Goal: Task Accomplishment & Management: Use online tool/utility

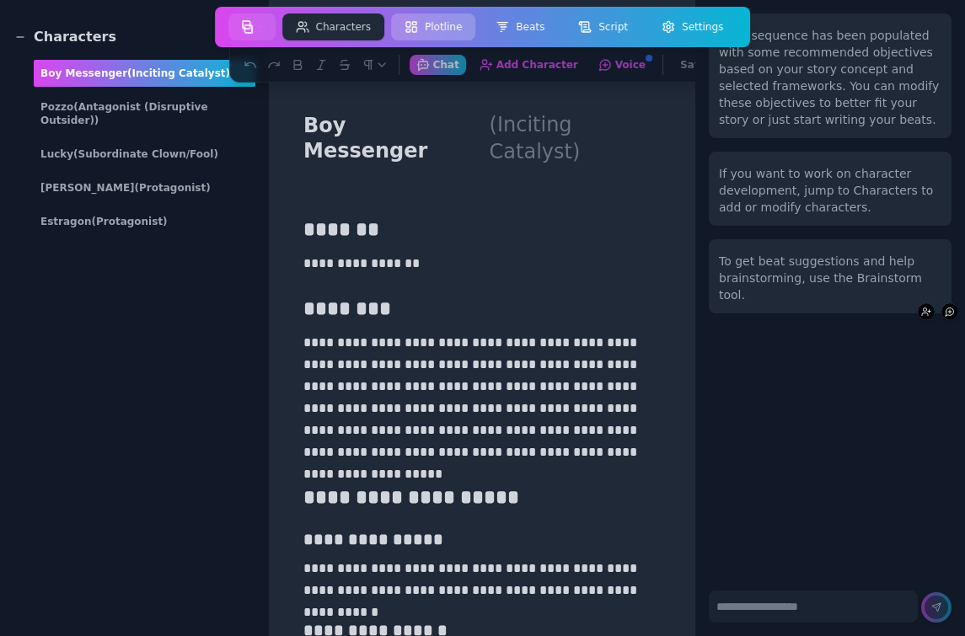
click at [433, 28] on button "Plotline" at bounding box center [433, 26] width 84 height 27
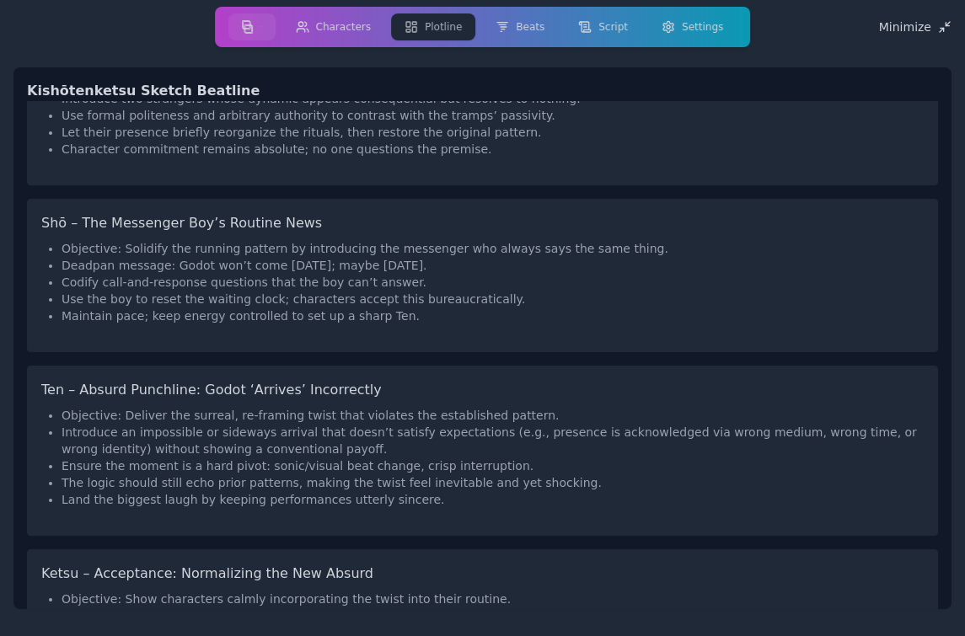
scroll to position [603, 0]
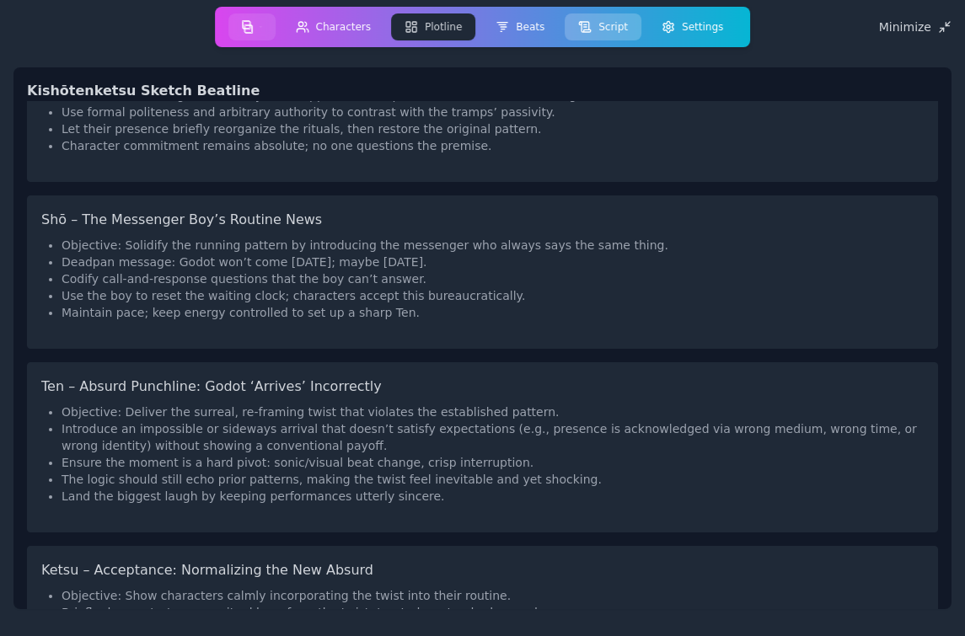
click at [603, 18] on button "Script" at bounding box center [603, 26] width 77 height 27
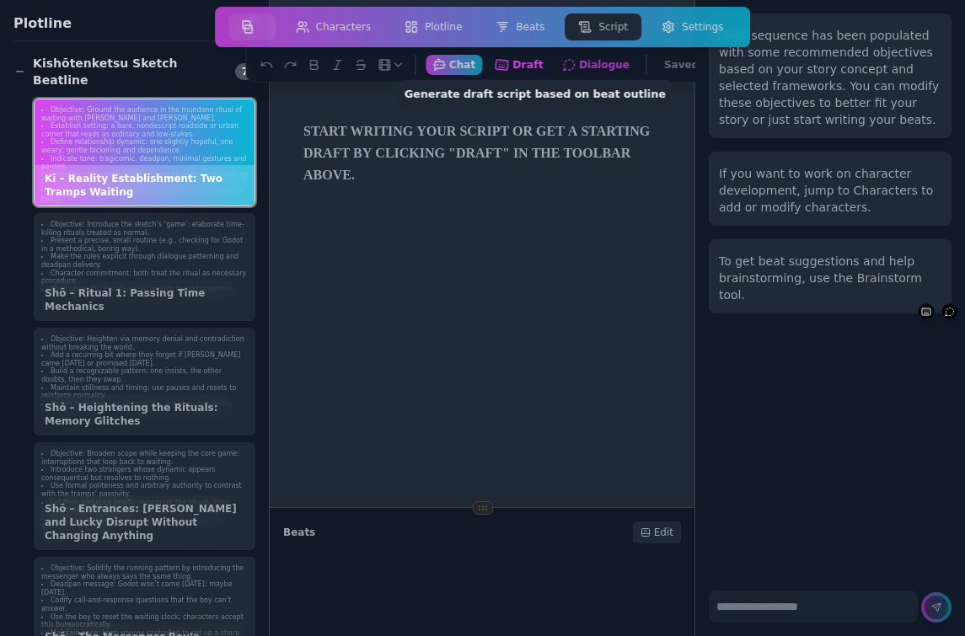
click at [523, 65] on button "Draft Generate draft script based on beat outline" at bounding box center [518, 64] width 62 height 21
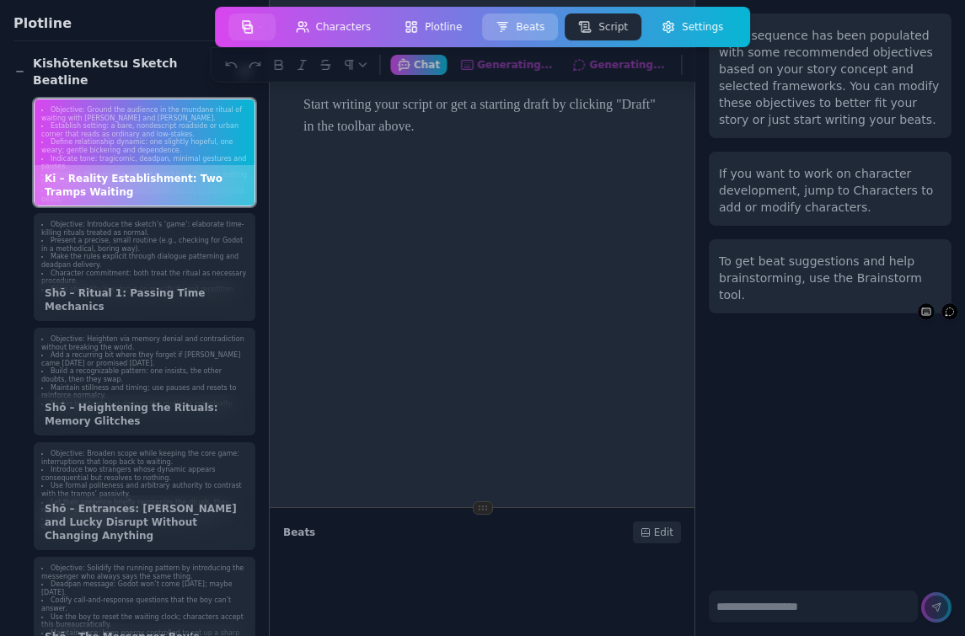
click at [517, 24] on button "Beats" at bounding box center [520, 26] width 76 height 27
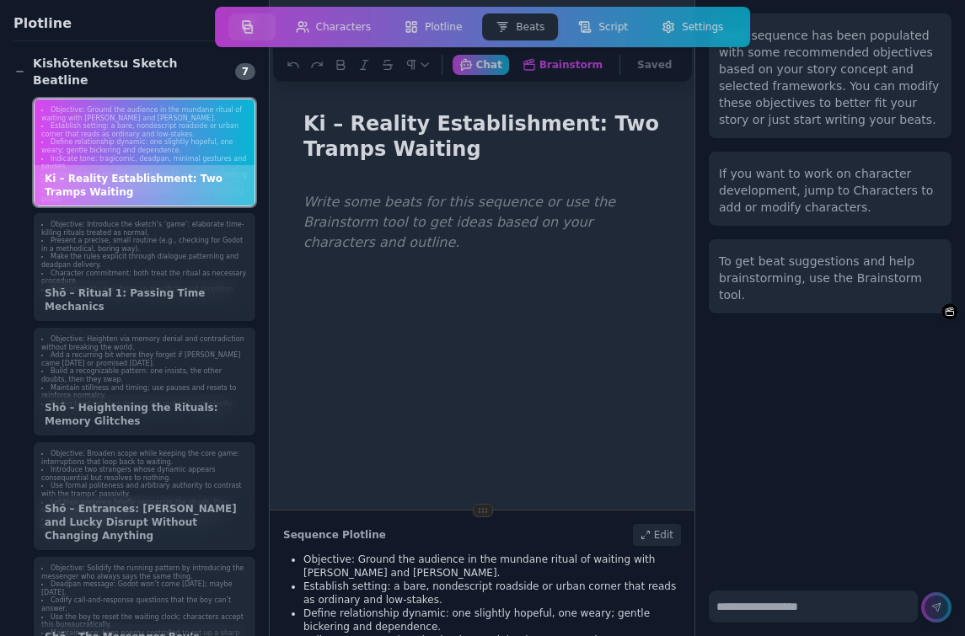
click at [764, 611] on textarea at bounding box center [813, 607] width 209 height 32
type textarea "*"
type textarea "**********"
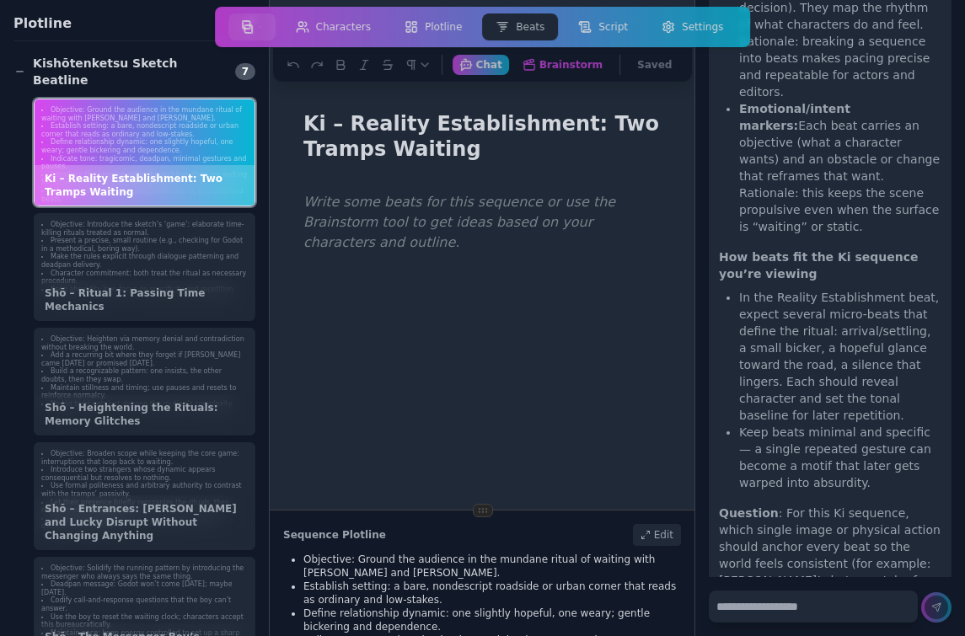
scroll to position [508, 0]
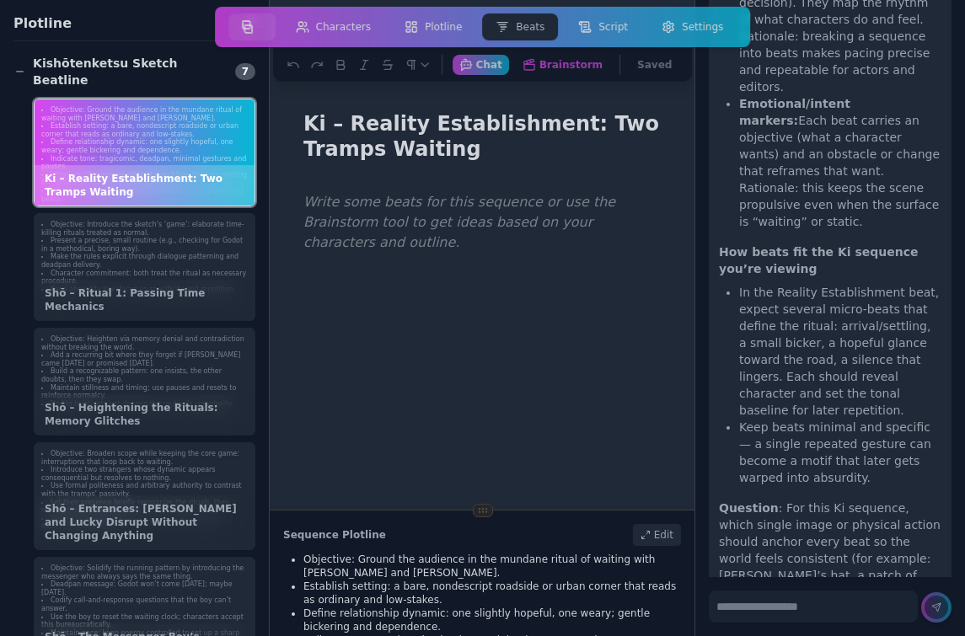
click at [514, 292] on div at bounding box center [482, 503] width 371 height 636
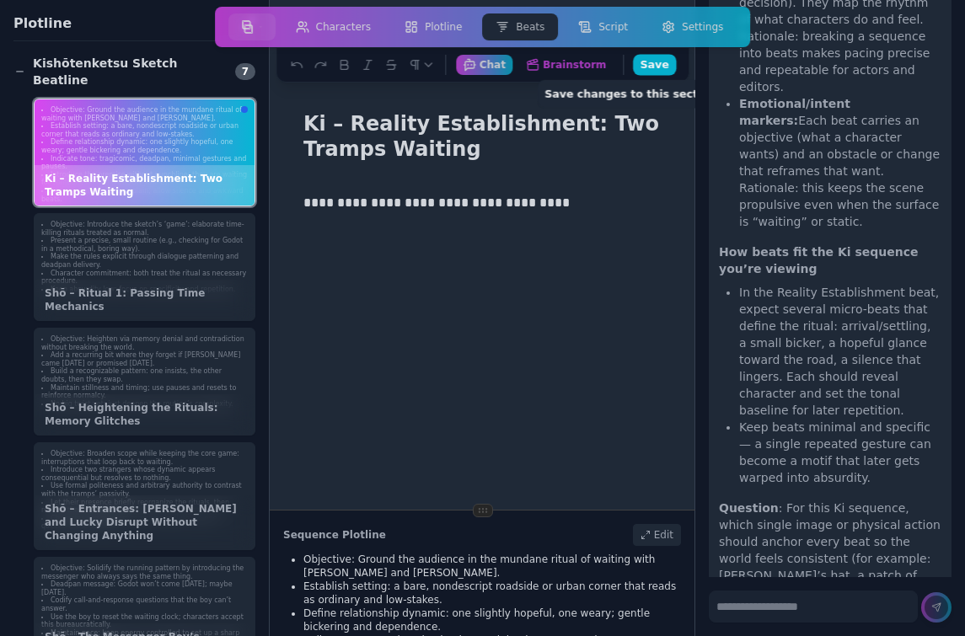
click at [645, 61] on button "Save Save changes to this section" at bounding box center [654, 64] width 43 height 21
click at [505, 270] on div "**********" at bounding box center [482, 503] width 371 height 636
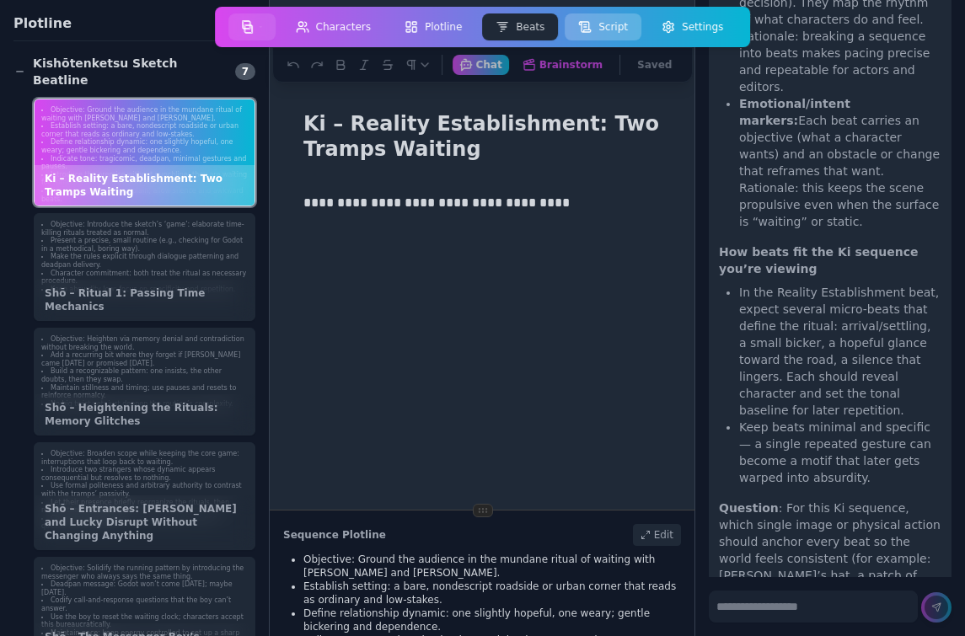
click at [599, 35] on button "Script" at bounding box center [603, 26] width 77 height 27
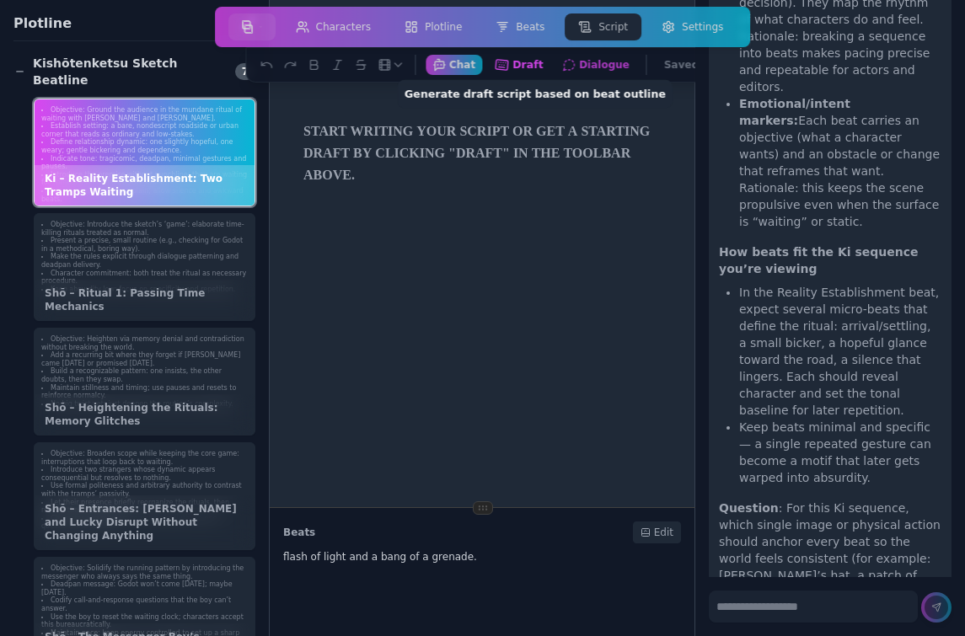
click at [523, 61] on button "Draft Generate draft script based on beat outline" at bounding box center [518, 64] width 62 height 21
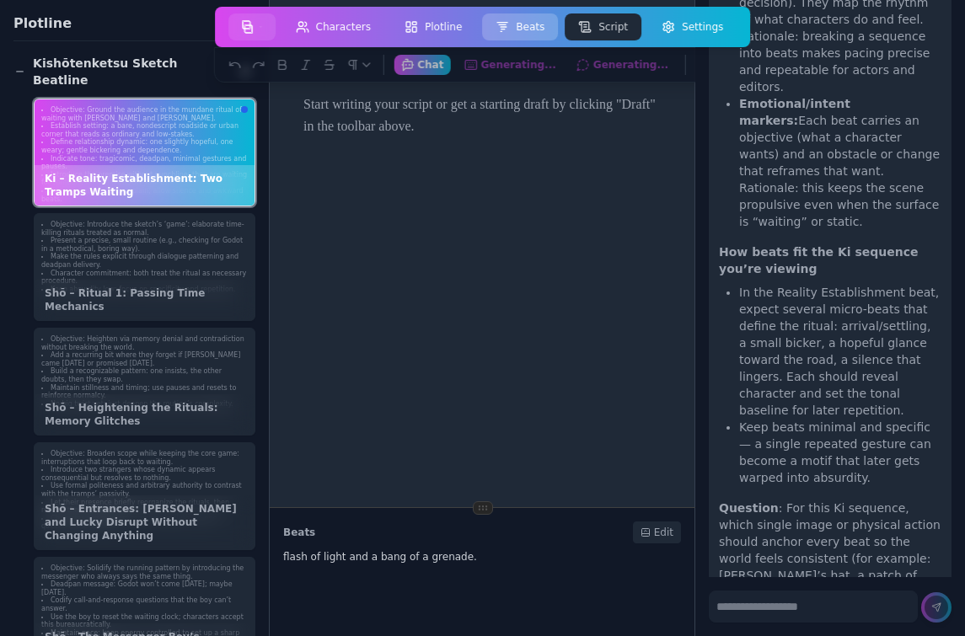
click at [516, 30] on button "Beats" at bounding box center [520, 26] width 76 height 27
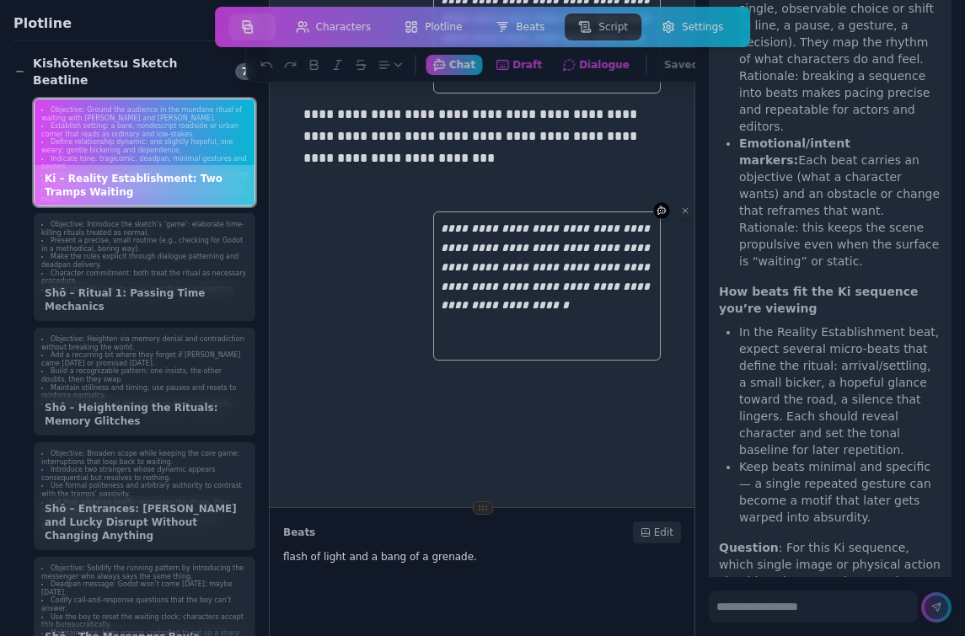
scroll to position [508, 0]
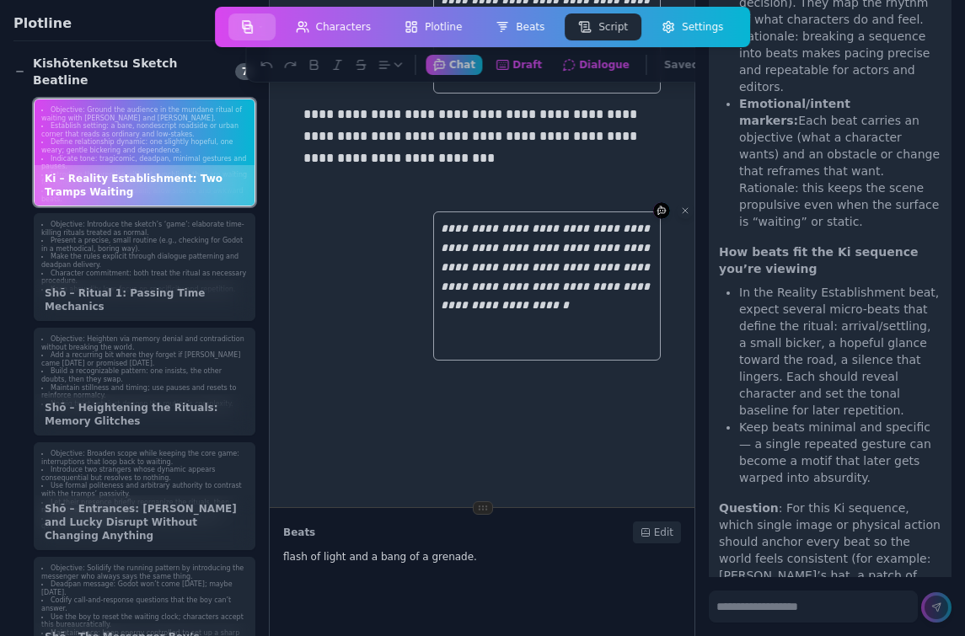
click at [253, 24] on img "button" at bounding box center [248, 26] width 12 height 13
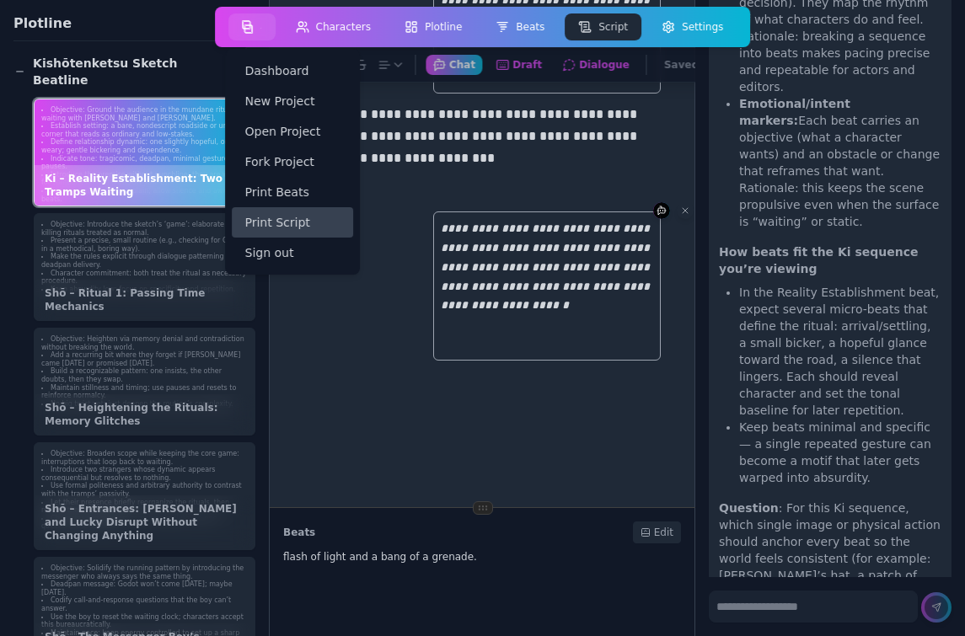
click at [281, 217] on link "Print Script" at bounding box center [292, 222] width 121 height 30
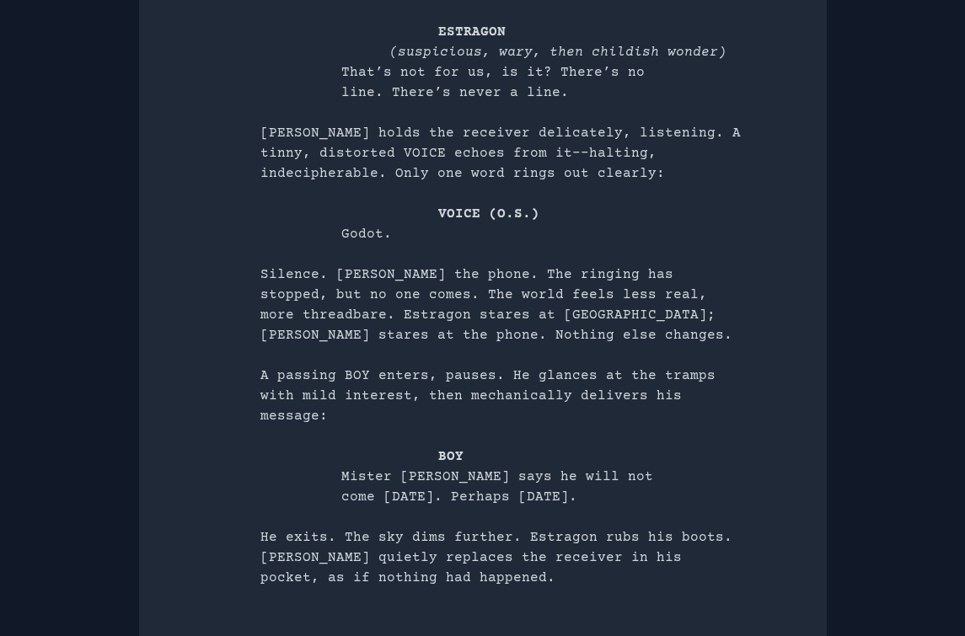
scroll to position [1351, 0]
